Goal: Task Accomplishment & Management: Use online tool/utility

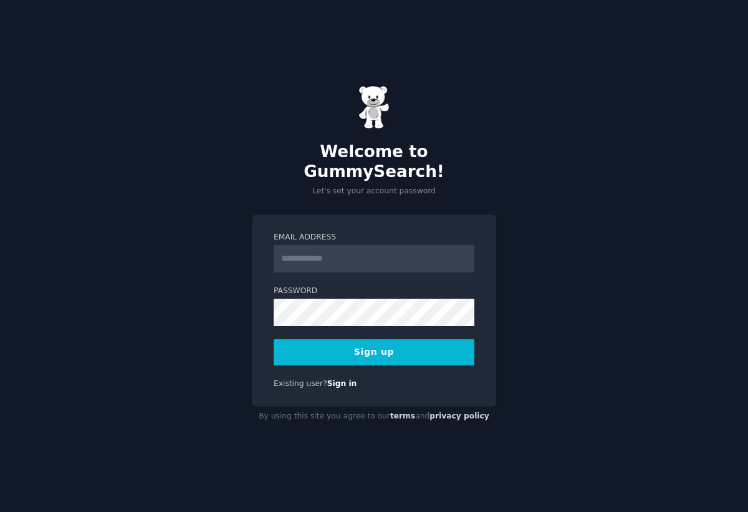
click at [357, 245] on input "Email Address" at bounding box center [374, 258] width 201 height 27
click at [358, 256] on input "Email Address" at bounding box center [374, 258] width 201 height 27
type input "**********"
click at [406, 286] on label "Password" at bounding box center [374, 291] width 201 height 11
click at [417, 344] on button "Sign up" at bounding box center [374, 352] width 201 height 26
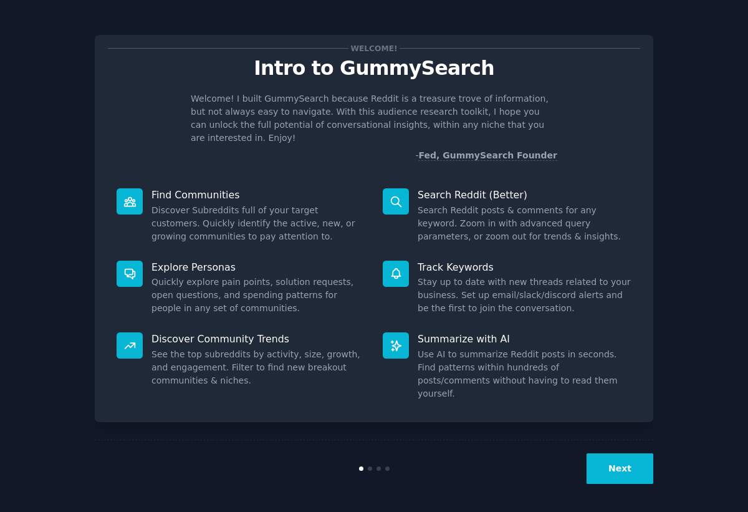
click at [616, 456] on button "Next" at bounding box center [620, 468] width 67 height 31
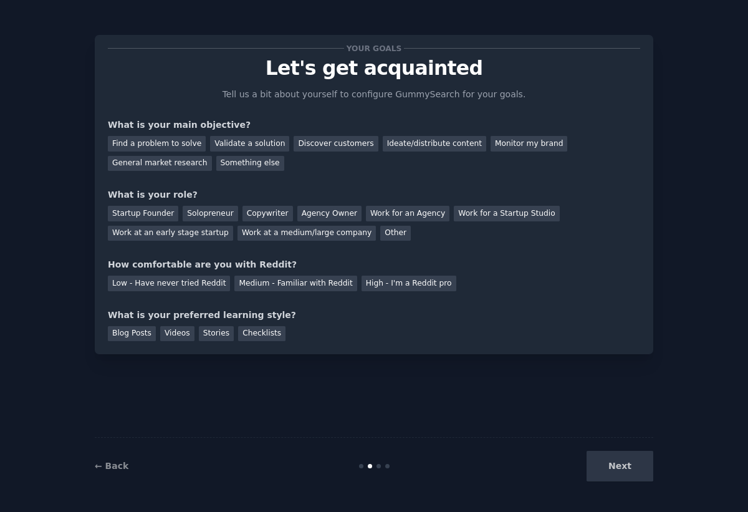
click at [622, 470] on div "Next" at bounding box center [560, 466] width 186 height 31
click at [183, 143] on div "Find a problem to solve" at bounding box center [157, 144] width 98 height 16
click at [239, 141] on div "Validate a solution" at bounding box center [249, 144] width 79 height 16
click at [162, 216] on div "Startup Founder" at bounding box center [143, 214] width 70 height 16
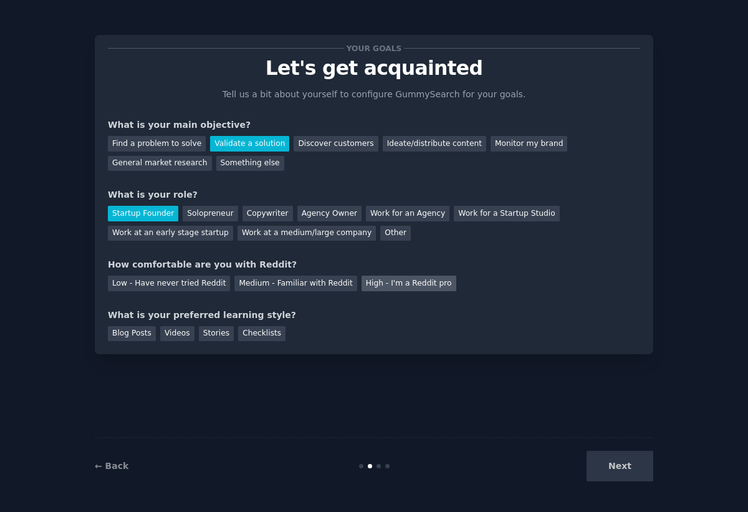
click at [367, 284] on div "High - I'm a Reddit pro" at bounding box center [409, 284] width 95 height 16
click at [325, 283] on div "Medium - Familiar with Reddit" at bounding box center [296, 284] width 122 height 16
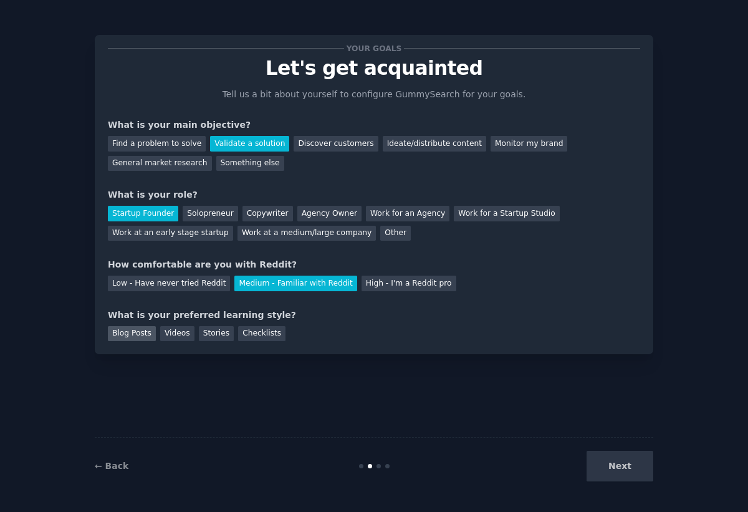
click at [138, 334] on div "Blog Posts" at bounding box center [132, 334] width 48 height 16
click at [607, 456] on button "Next" at bounding box center [620, 466] width 67 height 31
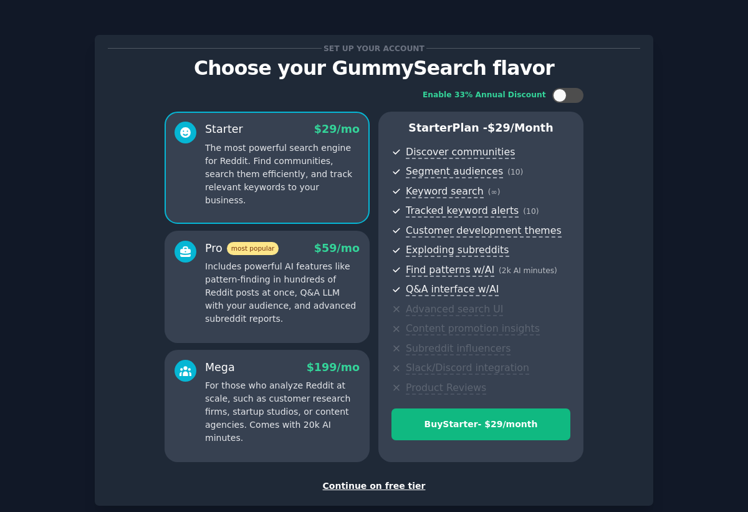
click at [361, 490] on div "Continue on free tier" at bounding box center [374, 486] width 533 height 13
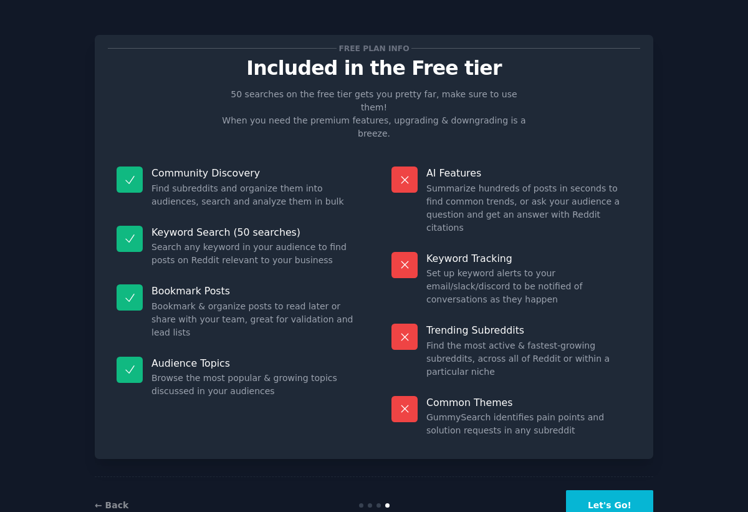
click at [607, 490] on button "Let's Go!" at bounding box center [609, 505] width 87 height 31
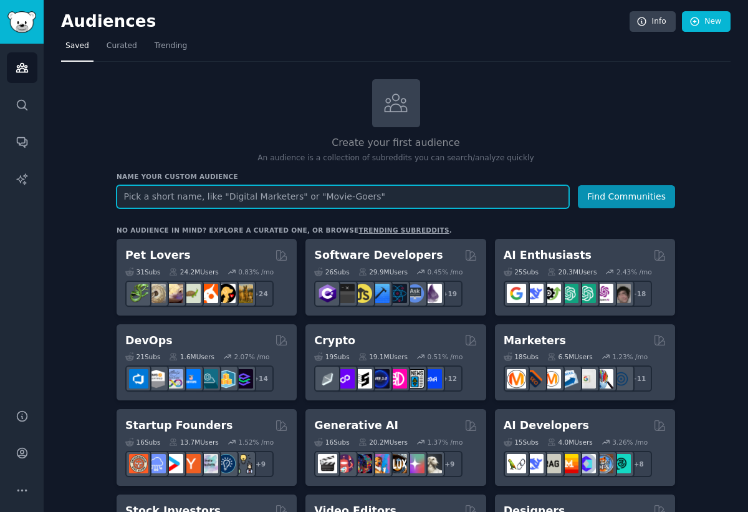
click at [282, 194] on input "text" at bounding box center [343, 196] width 453 height 23
type input "yoga teacher"
click at [578, 185] on button "Find Communities" at bounding box center [626, 196] width 97 height 23
